Goal: Task Accomplishment & Management: Complete application form

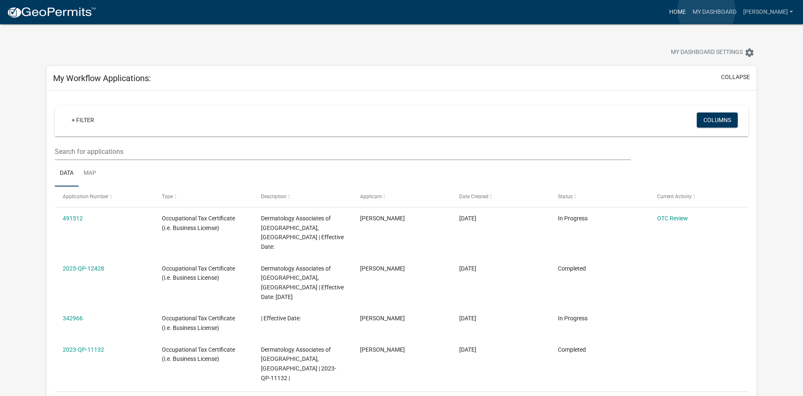
click at [690, 10] on link "Home" at bounding box center [677, 12] width 23 height 16
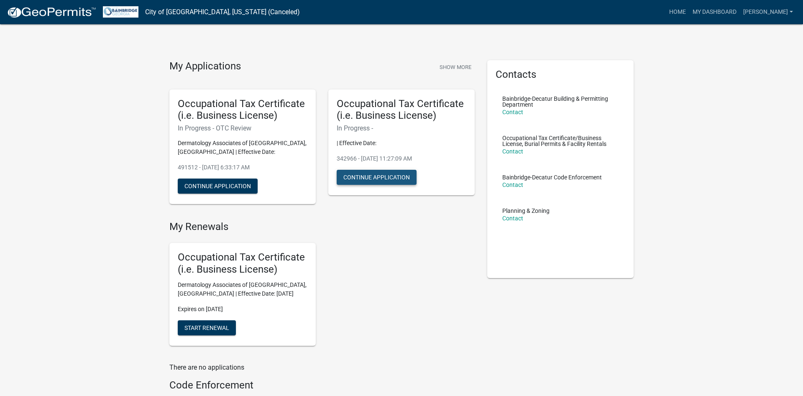
click at [396, 177] on button "Continue Application" at bounding box center [377, 177] width 80 height 15
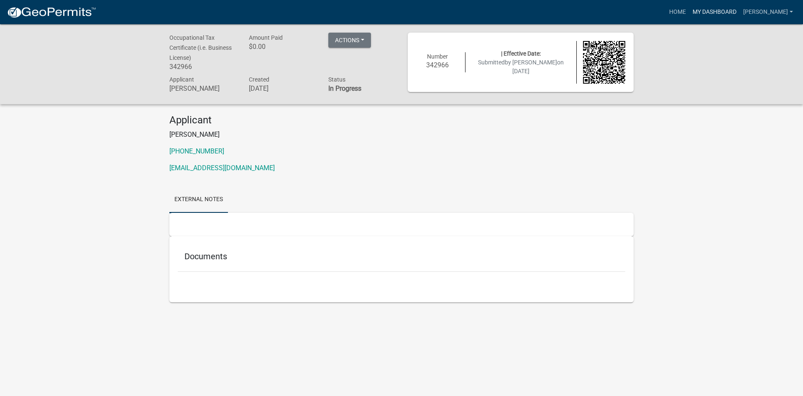
click at [740, 13] on link "My Dashboard" at bounding box center [715, 12] width 51 height 16
